Goal: Transaction & Acquisition: Purchase product/service

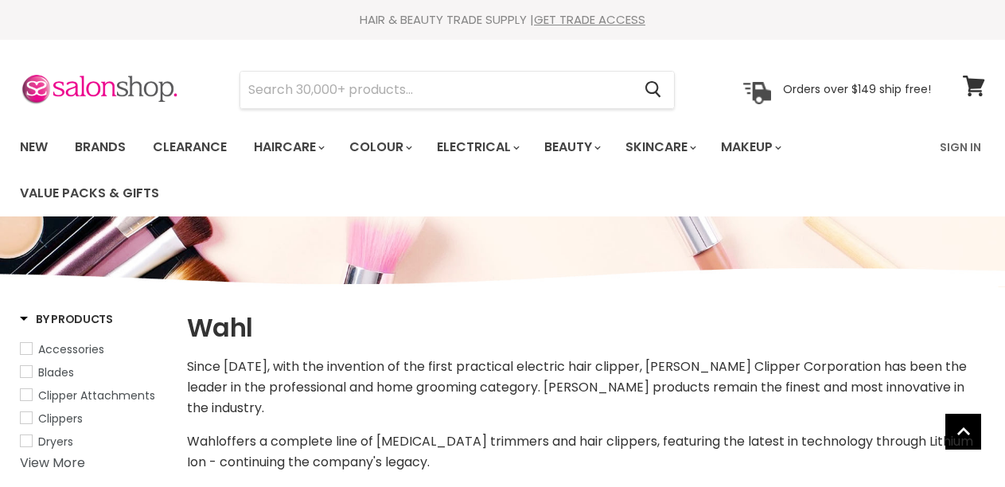
select select "manual"
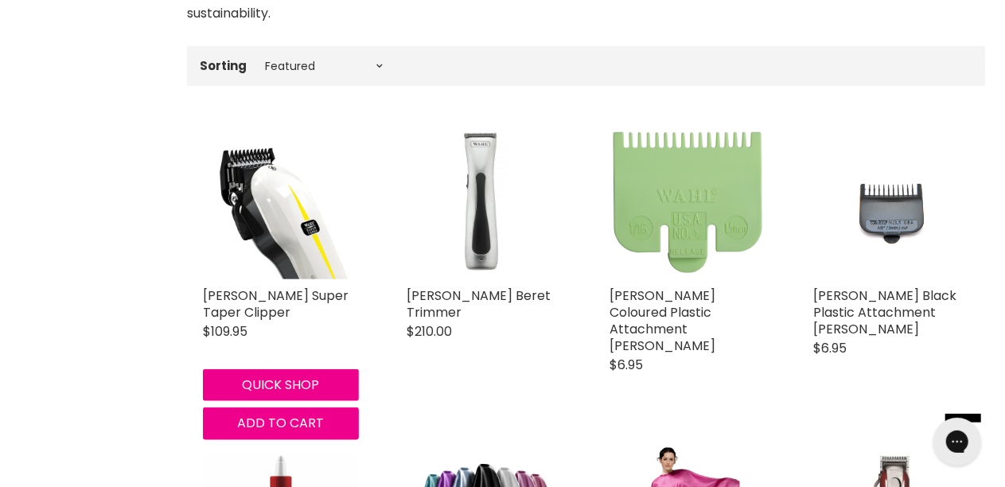
scroll to position [637, 0]
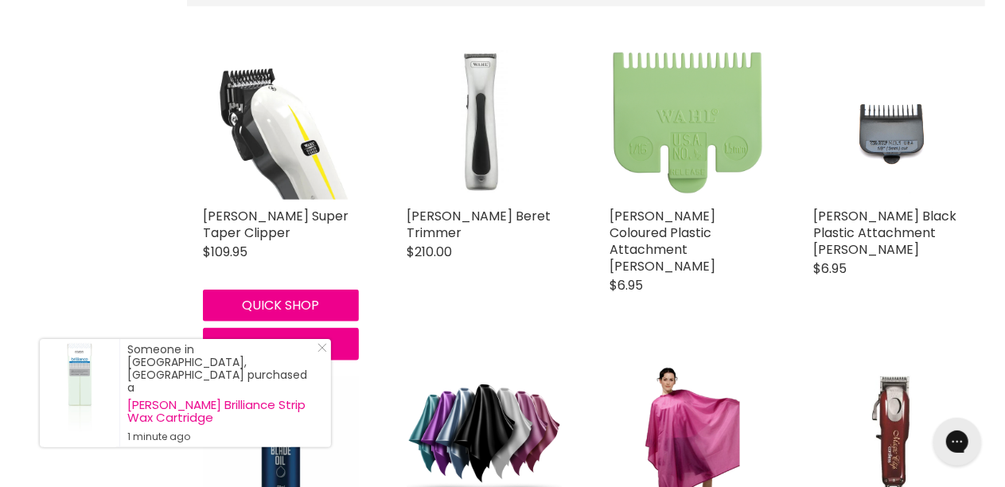
click at [310, 138] on img "Main content" at bounding box center [281, 123] width 156 height 156
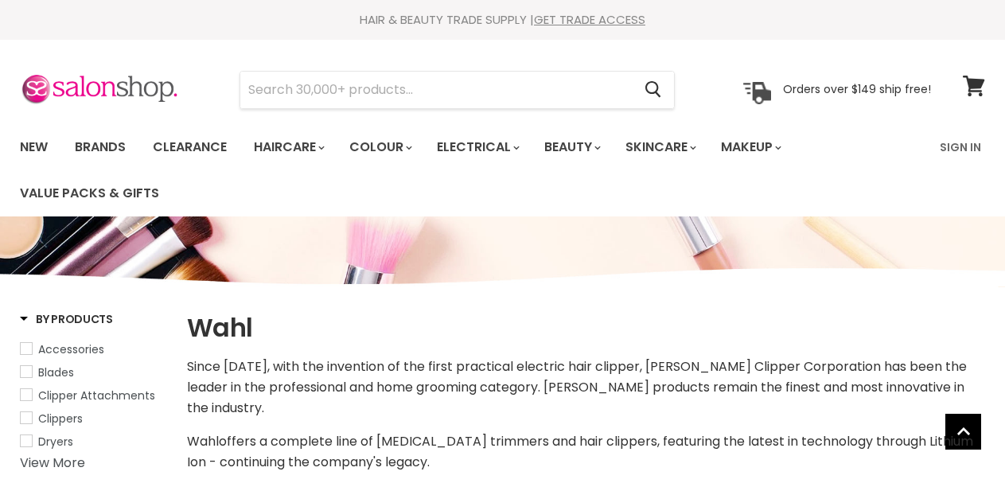
select select "manual"
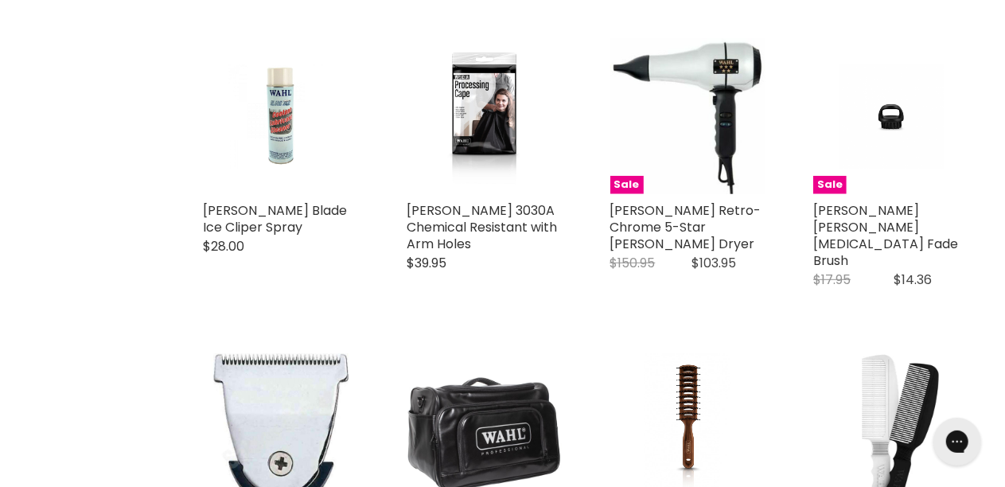
scroll to position [3429, 0]
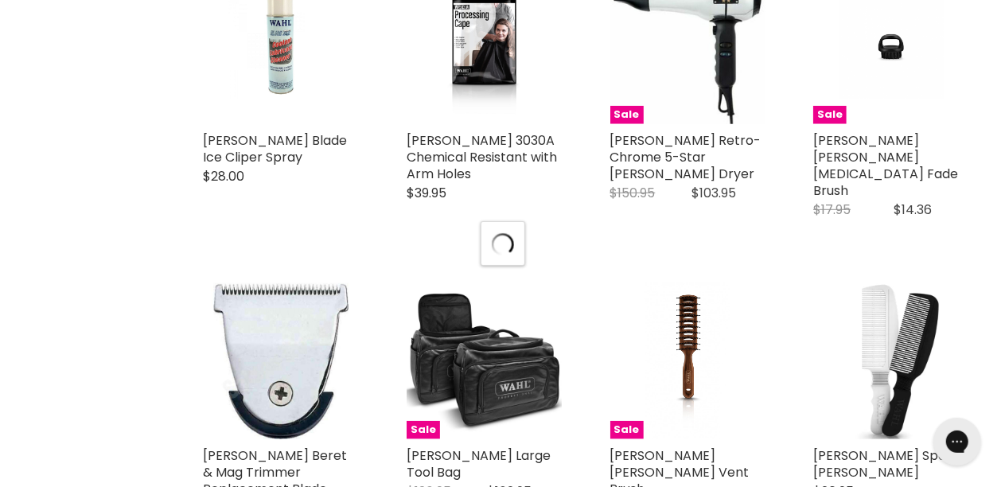
scroll to position [3747, 0]
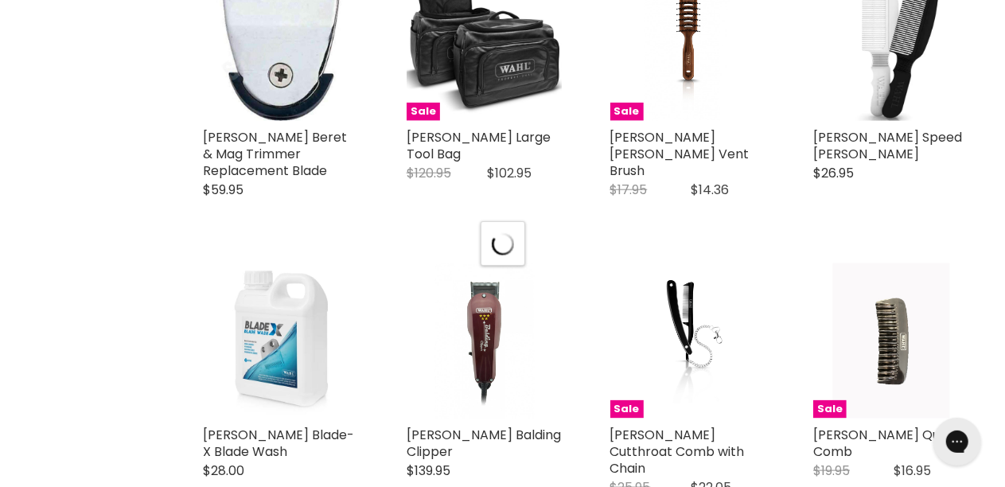
select select "manual"
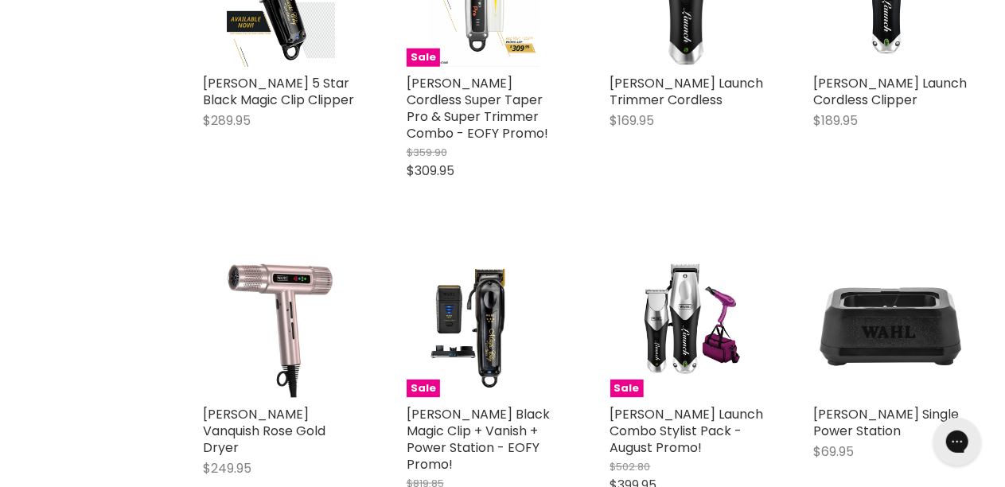
scroll to position [6931, 0]
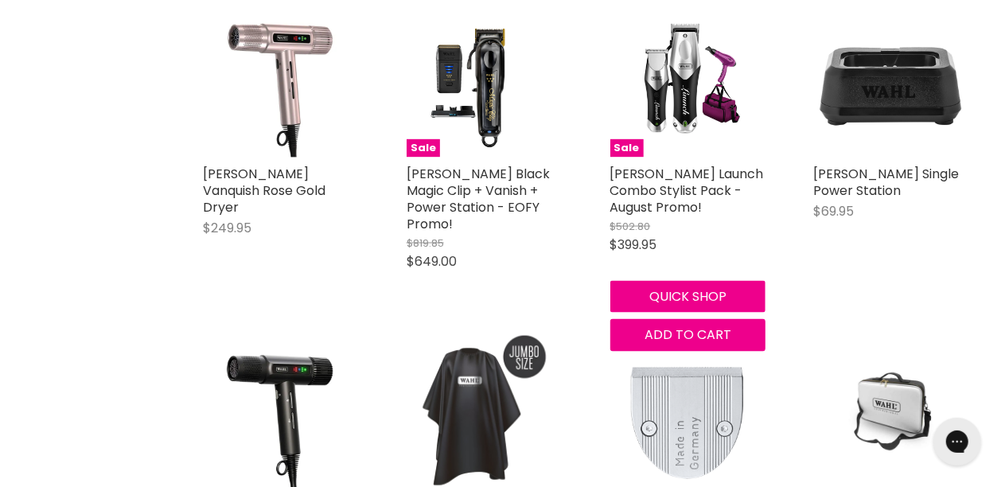
scroll to position [7249, 0]
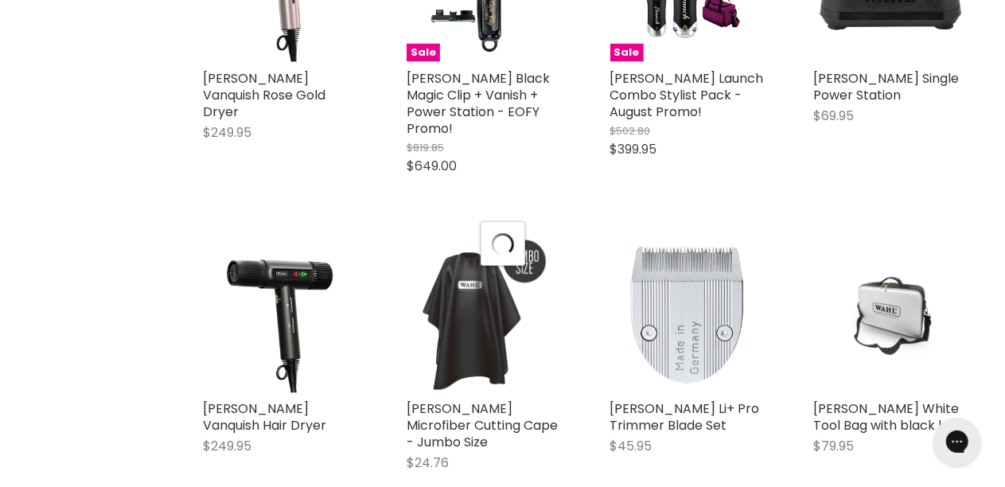
select select "manual"
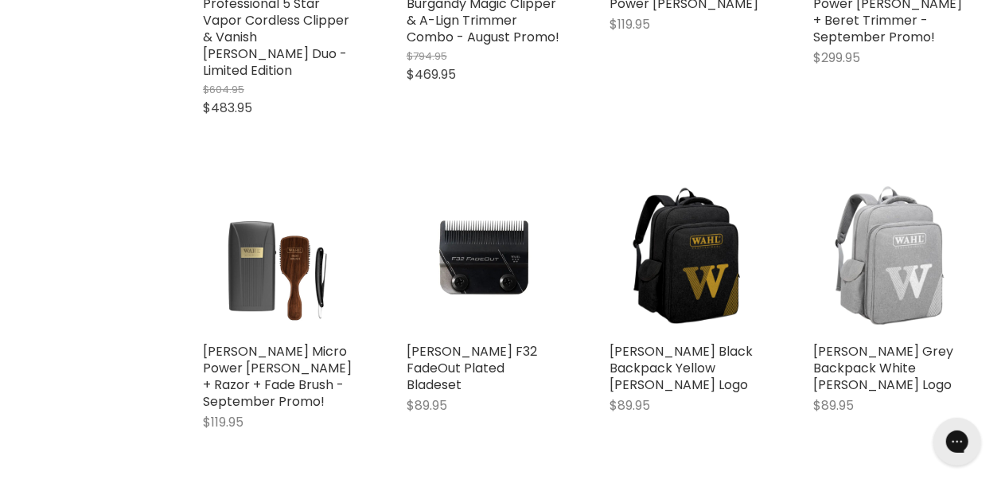
scroll to position [8522, 0]
